Goal: Transaction & Acquisition: Purchase product/service

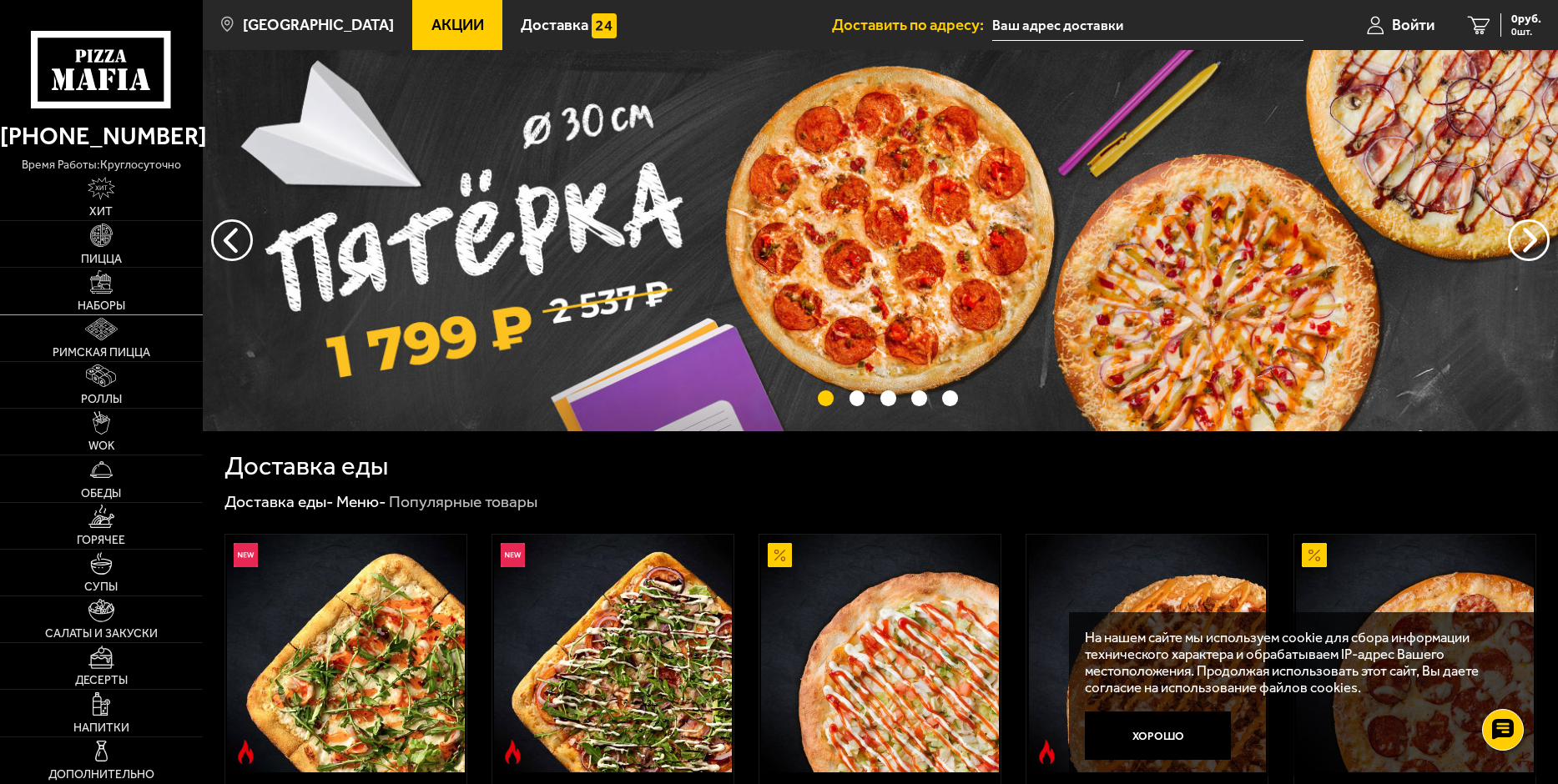
click at [114, 288] on link "Наборы" at bounding box center [101, 291] width 202 height 46
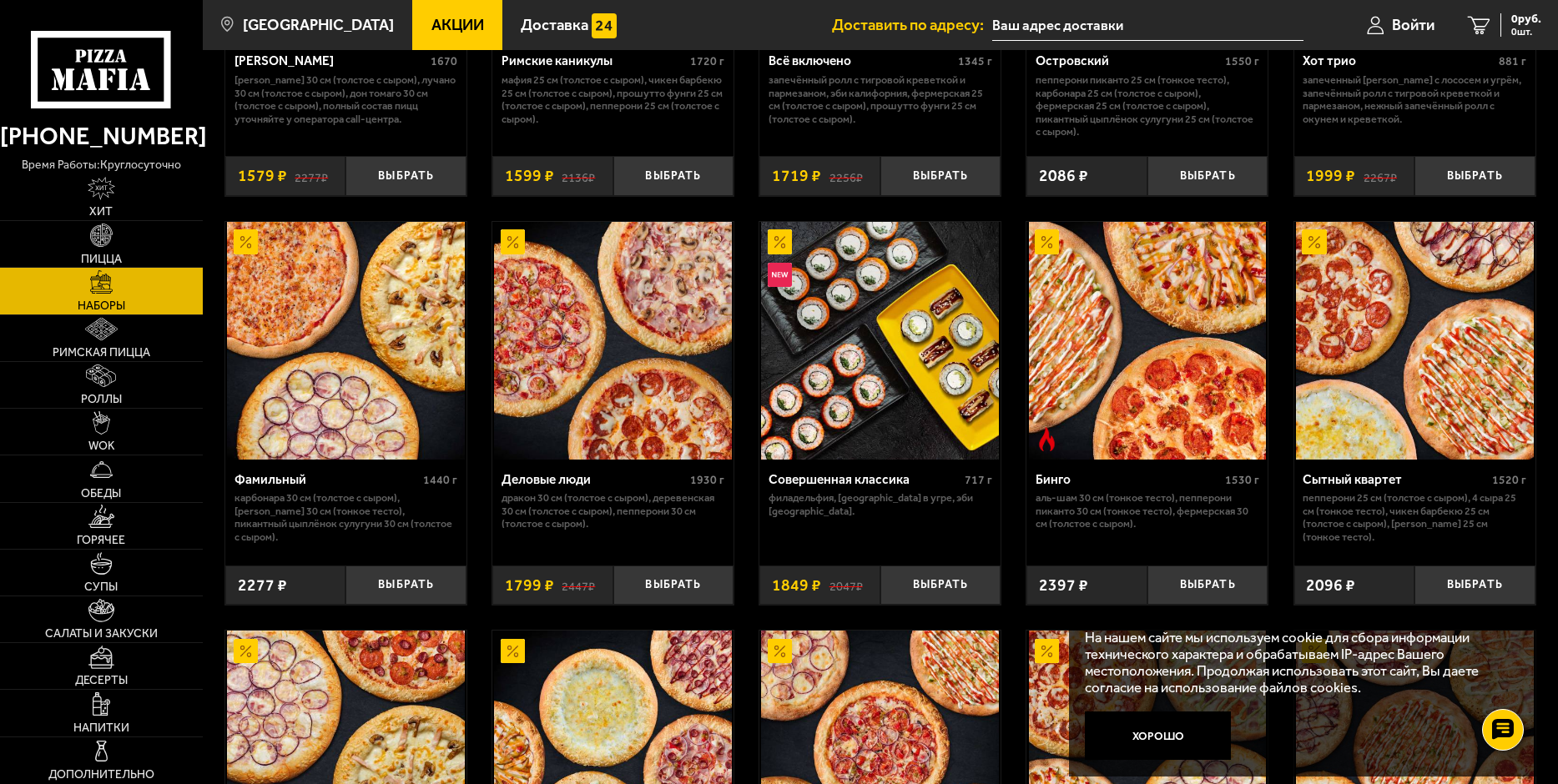
scroll to position [1835, 0]
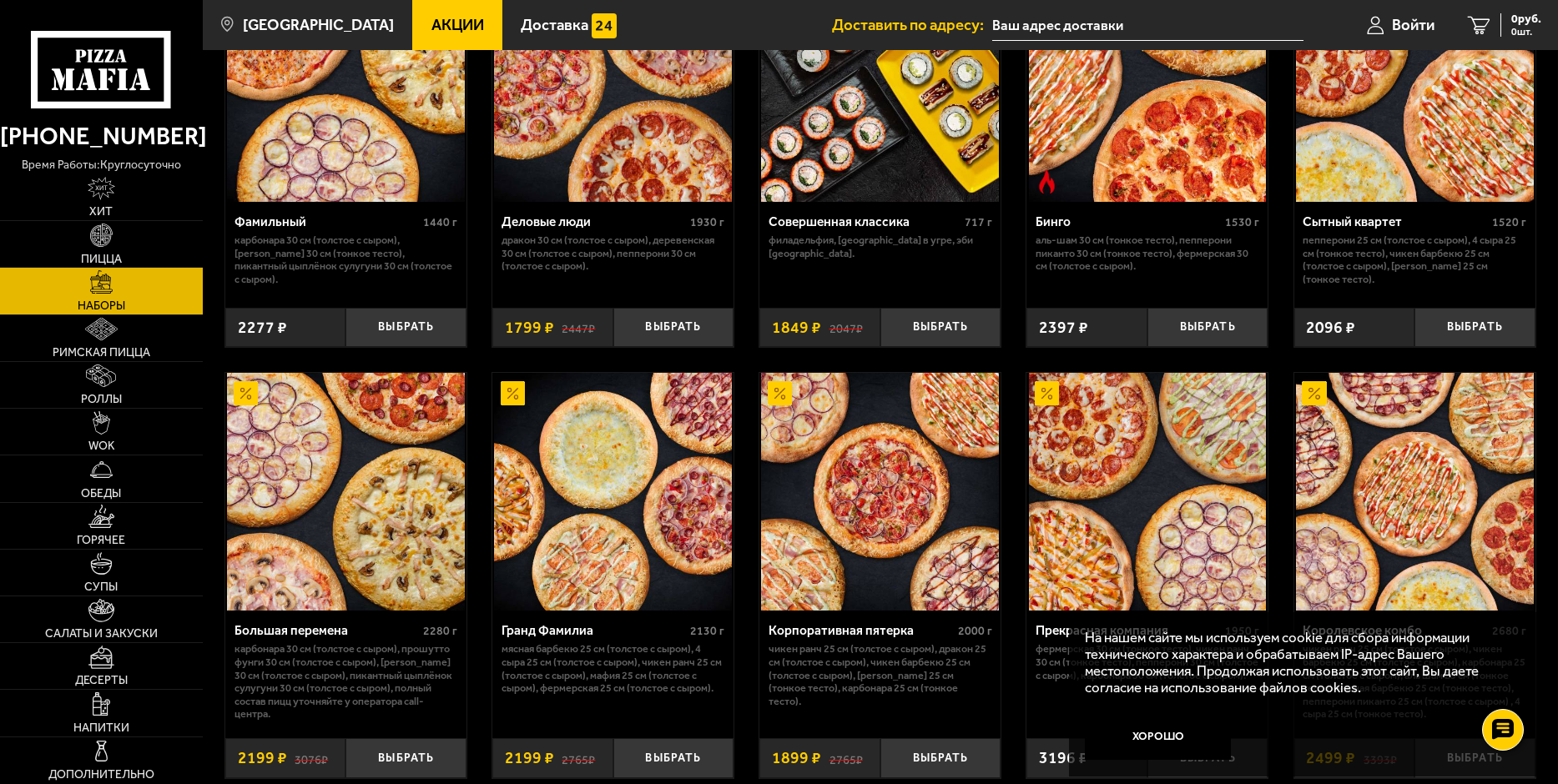
click at [348, 174] on img at bounding box center [346, 82] width 238 height 238
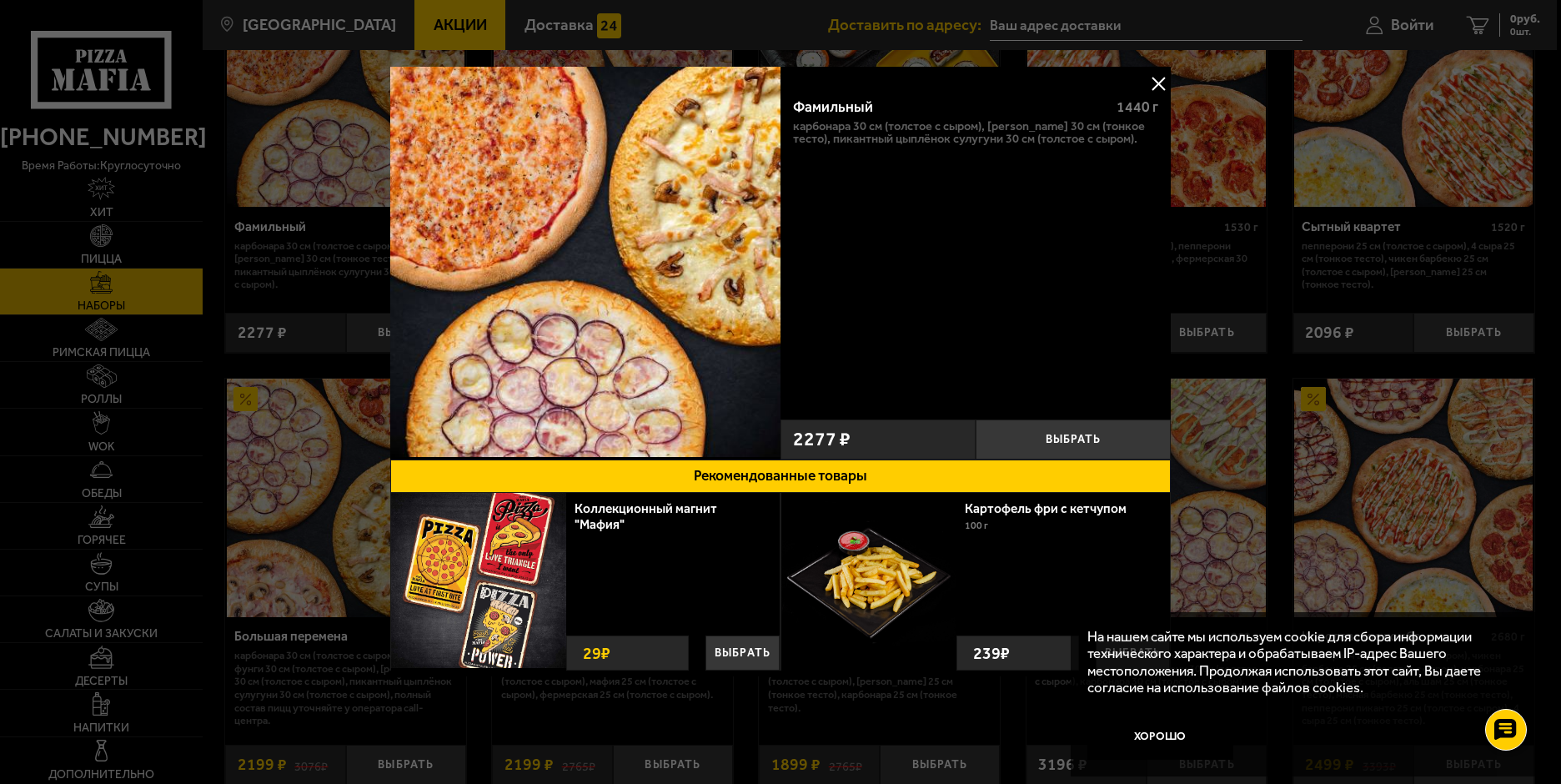
click at [1151, 81] on button at bounding box center [1158, 83] width 25 height 25
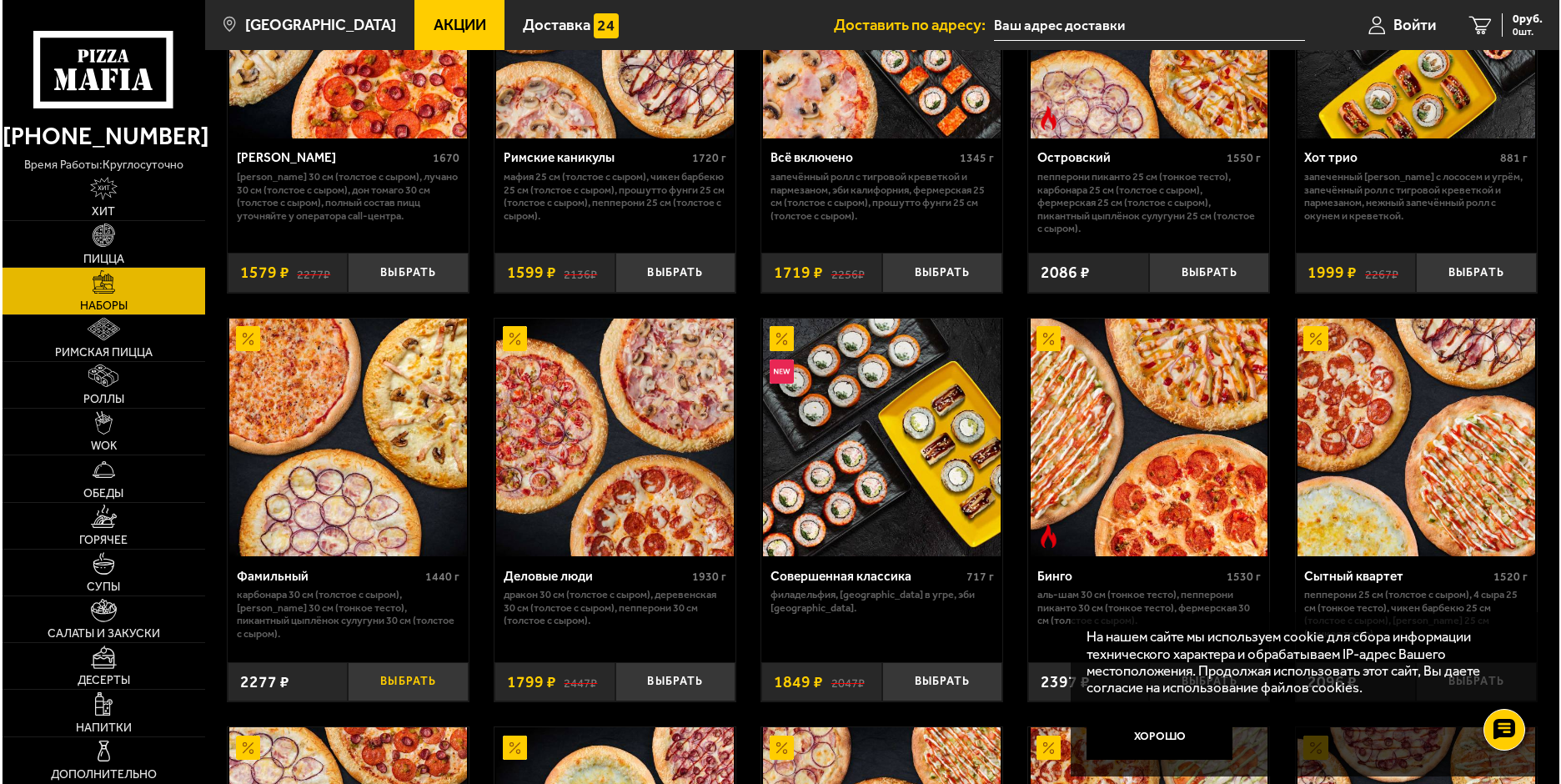
scroll to position [1585, 0]
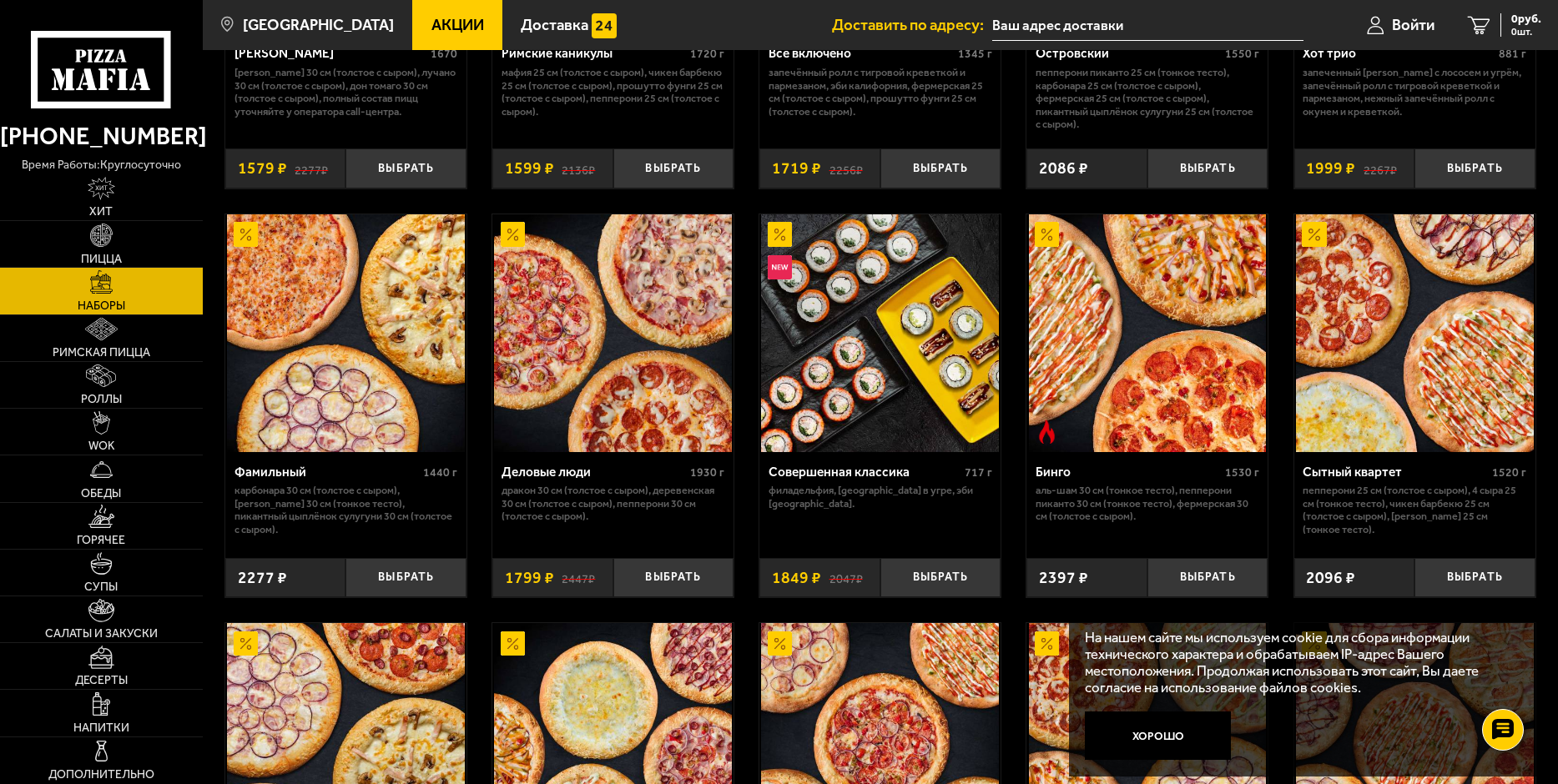
click at [436, 452] on img at bounding box center [346, 332] width 238 height 238
